Goal: Task Accomplishment & Management: Manage account settings

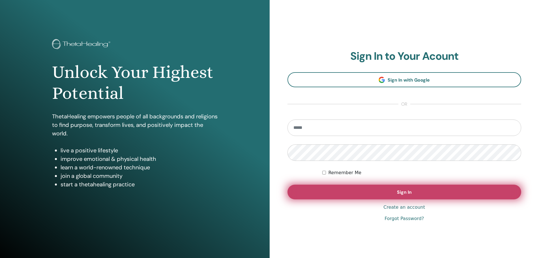
type input "**********"
click at [361, 197] on button "Sign In" at bounding box center [404, 191] width 234 height 15
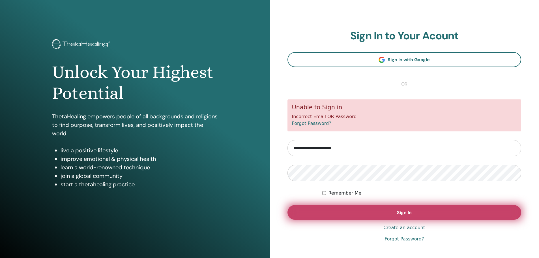
click at [358, 209] on button "Sign In" at bounding box center [404, 212] width 234 height 15
click at [358, 210] on button "Sign In" at bounding box center [404, 212] width 234 height 15
click at [338, 210] on button "Sign In" at bounding box center [404, 212] width 234 height 15
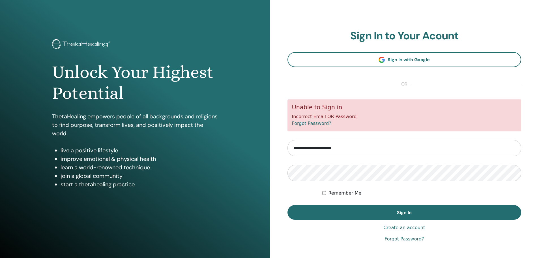
click at [80, 92] on h1 "Unlock Your Highest Potential" at bounding box center [134, 83] width 165 height 42
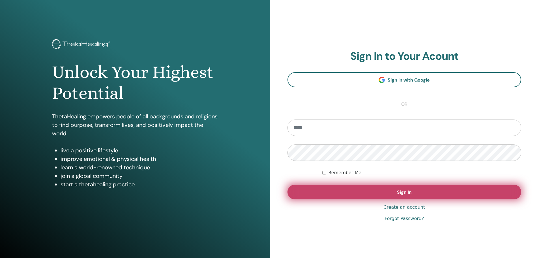
type input "**********"
click at [329, 194] on button "Sign In" at bounding box center [404, 191] width 234 height 15
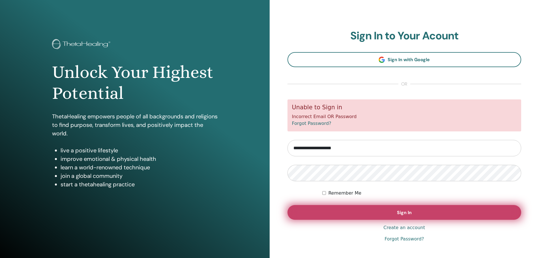
click at [329, 208] on button "Sign In" at bounding box center [404, 212] width 234 height 15
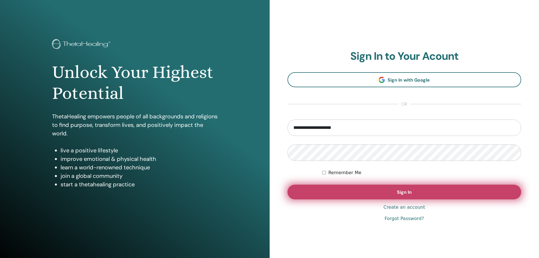
click at [368, 193] on button "Sign In" at bounding box center [404, 191] width 234 height 15
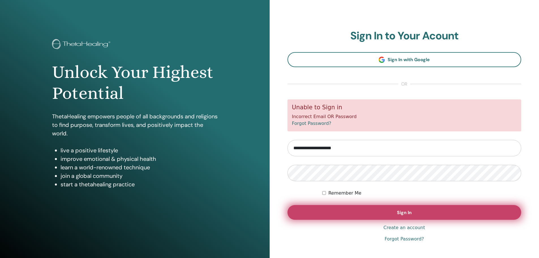
click at [363, 208] on button "Sign In" at bounding box center [404, 212] width 234 height 15
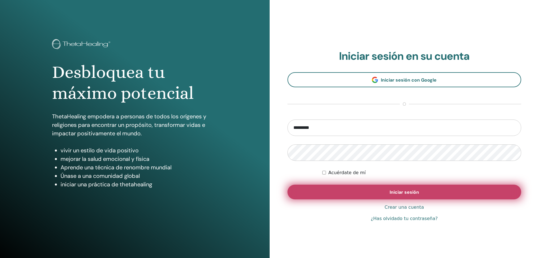
click at [336, 189] on button "Iniciar sesión" at bounding box center [404, 191] width 234 height 15
click at [337, 191] on button "Iniciar sesión" at bounding box center [404, 191] width 234 height 15
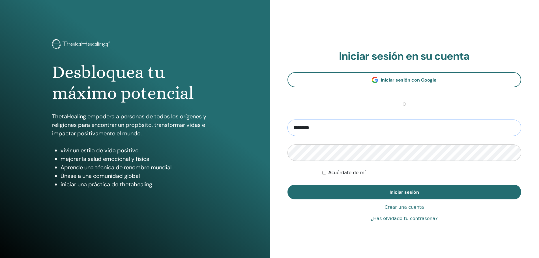
click at [332, 130] on input "*********" at bounding box center [404, 127] width 234 height 16
type input "**********"
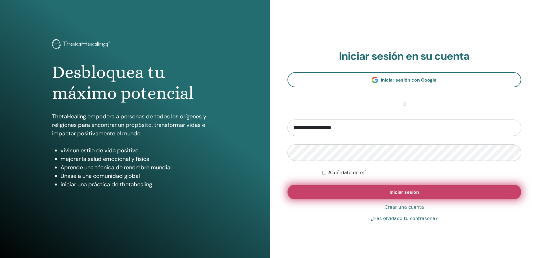
click at [347, 191] on button "Iniciar sesión" at bounding box center [404, 191] width 234 height 15
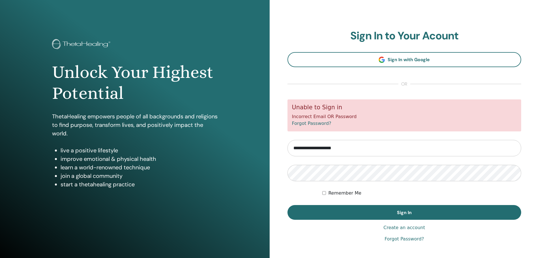
click at [311, 124] on link "Forgot Password?" at bounding box center [311, 122] width 39 height 5
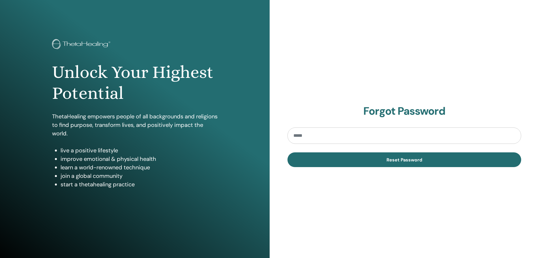
type input "**********"
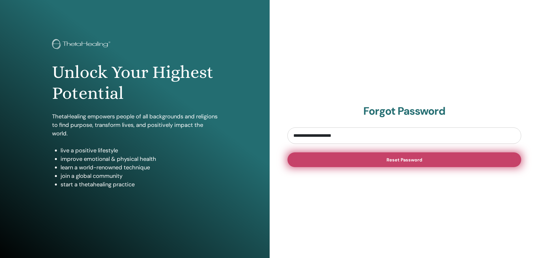
click at [310, 161] on button "Reset Password" at bounding box center [404, 159] width 234 height 15
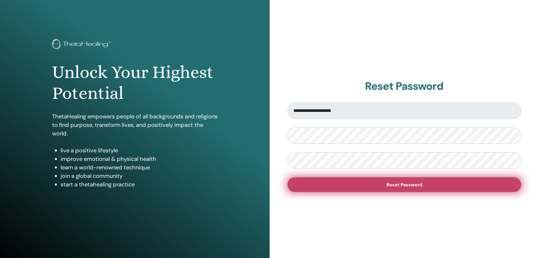
click at [409, 182] on span "Reset Password" at bounding box center [404, 185] width 36 height 6
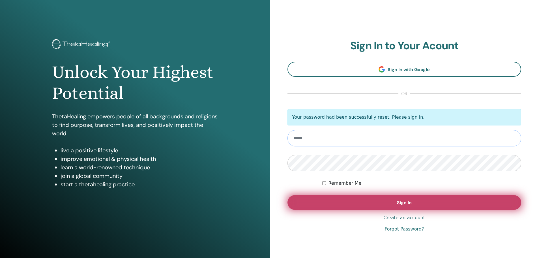
type input "**********"
click at [391, 202] on button "Sign In" at bounding box center [404, 202] width 234 height 15
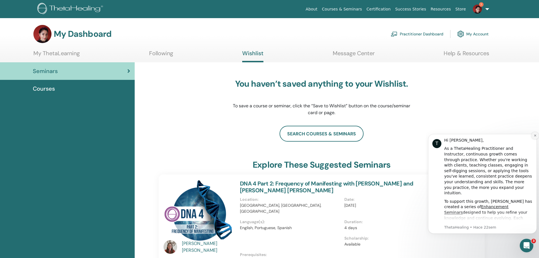
click at [534, 136] on icon "Dismiss notification" at bounding box center [535, 135] width 2 height 2
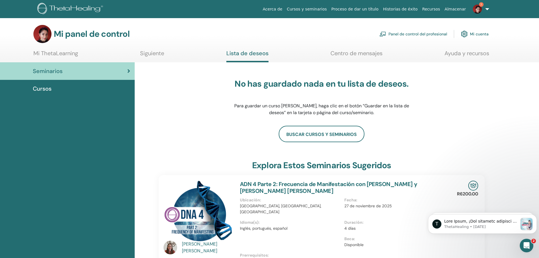
click at [313, 7] on font "Cursos y seminarios" at bounding box center [307, 9] width 40 height 5
click at [321, 11] on font "Cursos y seminarios" at bounding box center [307, 9] width 40 height 5
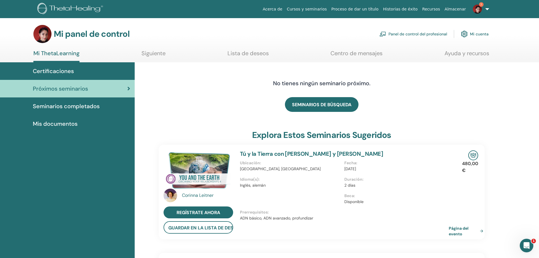
click at [89, 107] on font "Seminarios completados" at bounding box center [66, 105] width 67 height 7
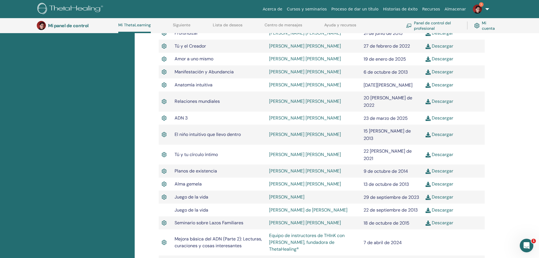
scroll to position [213, 0]
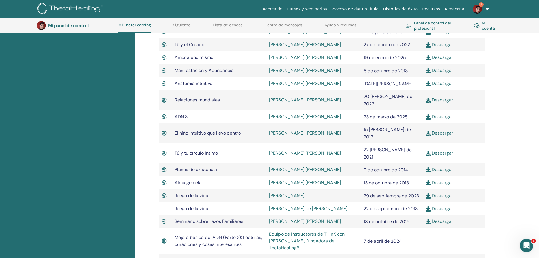
click at [432, 113] on font "Descargar" at bounding box center [442, 116] width 21 height 6
click at [429, 114] on img at bounding box center [427, 116] width 5 height 5
click at [521, 145] on div "Seminarios completados A continuación, encontrará los seminarios que ha complet…" at bounding box center [337, 109] width 404 height 491
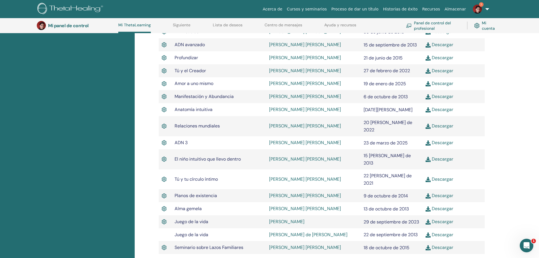
scroll to position [156, 0]
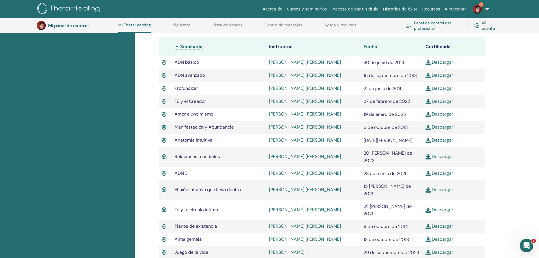
click at [371, 46] on font "Fecha" at bounding box center [370, 47] width 14 height 6
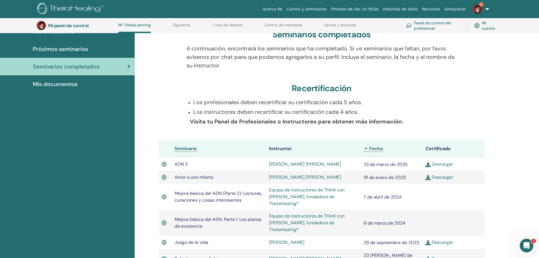
scroll to position [43, 0]
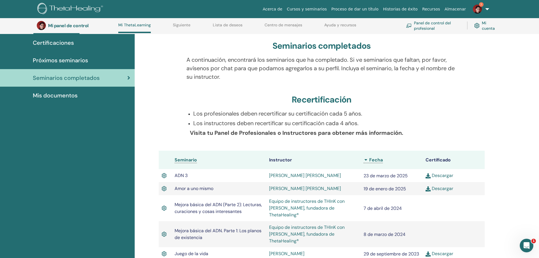
click at [333, 25] on font "Ayuda y recursos" at bounding box center [340, 24] width 32 height 5
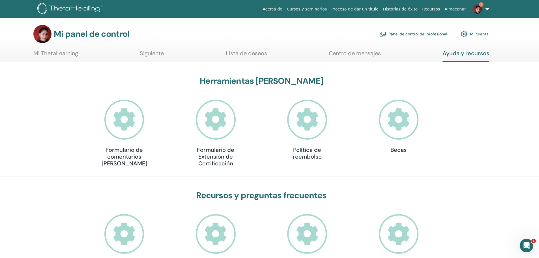
click at [247, 57] on font "Lista de deseos" at bounding box center [246, 52] width 41 height 7
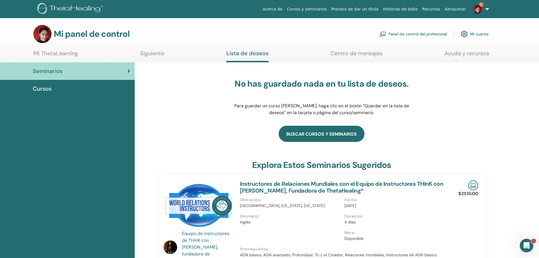
click at [310, 136] on link "buscar cursos y seminarios" at bounding box center [322, 134] width 86 height 16
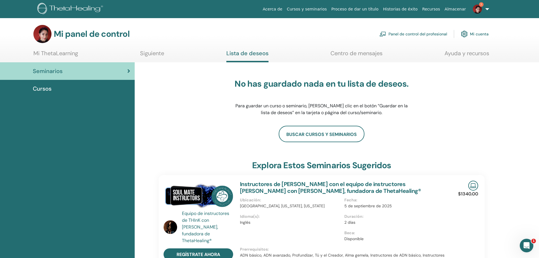
click at [48, 89] on font "Cursos" at bounding box center [42, 88] width 19 height 7
